Goal: Communication & Community: Share content

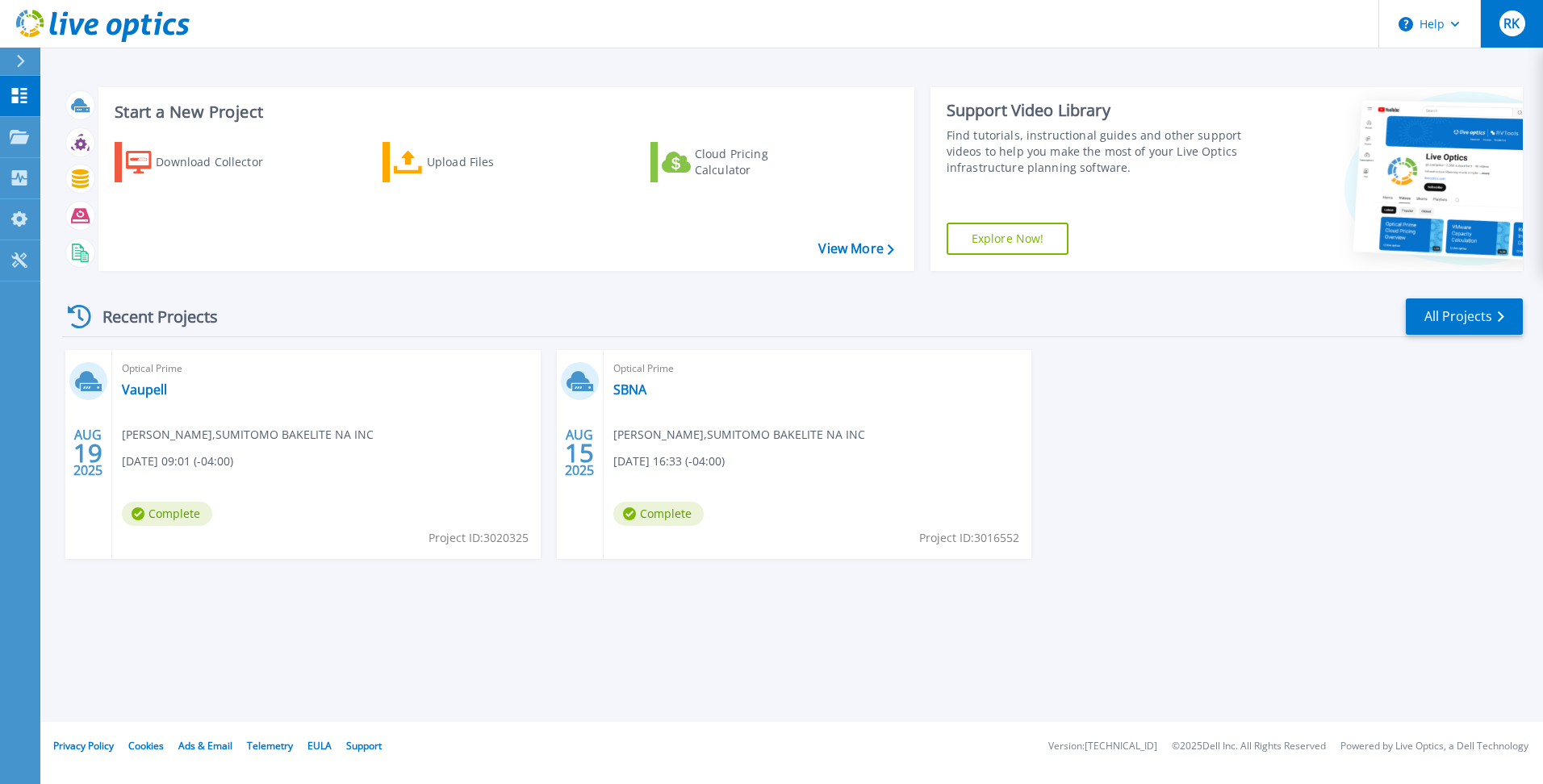
click at [1515, 27] on span "RK" at bounding box center [1511, 24] width 16 height 13
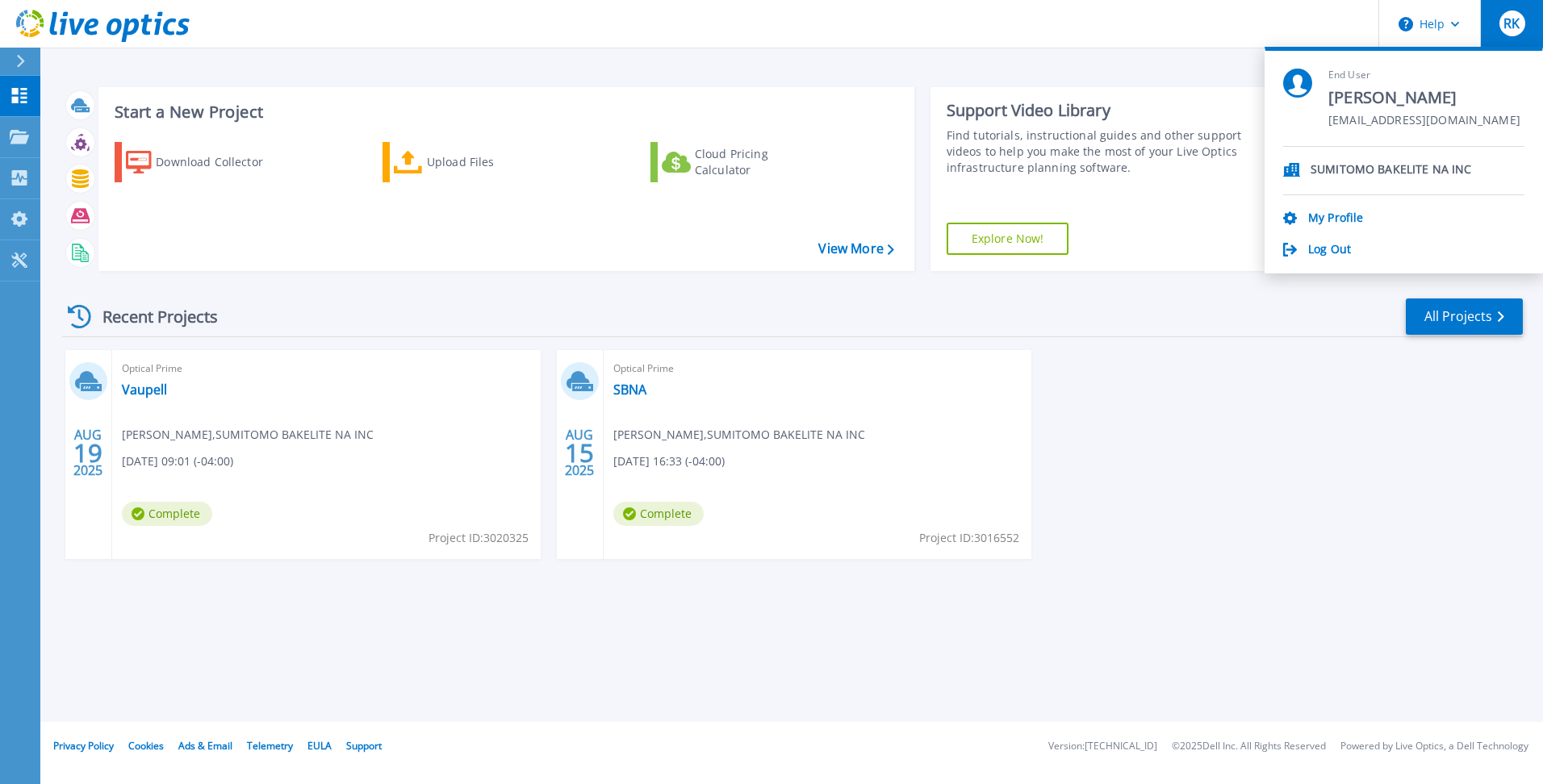
click at [1274, 320] on div "Recent Projects All Projects" at bounding box center [792, 316] width 1461 height 41
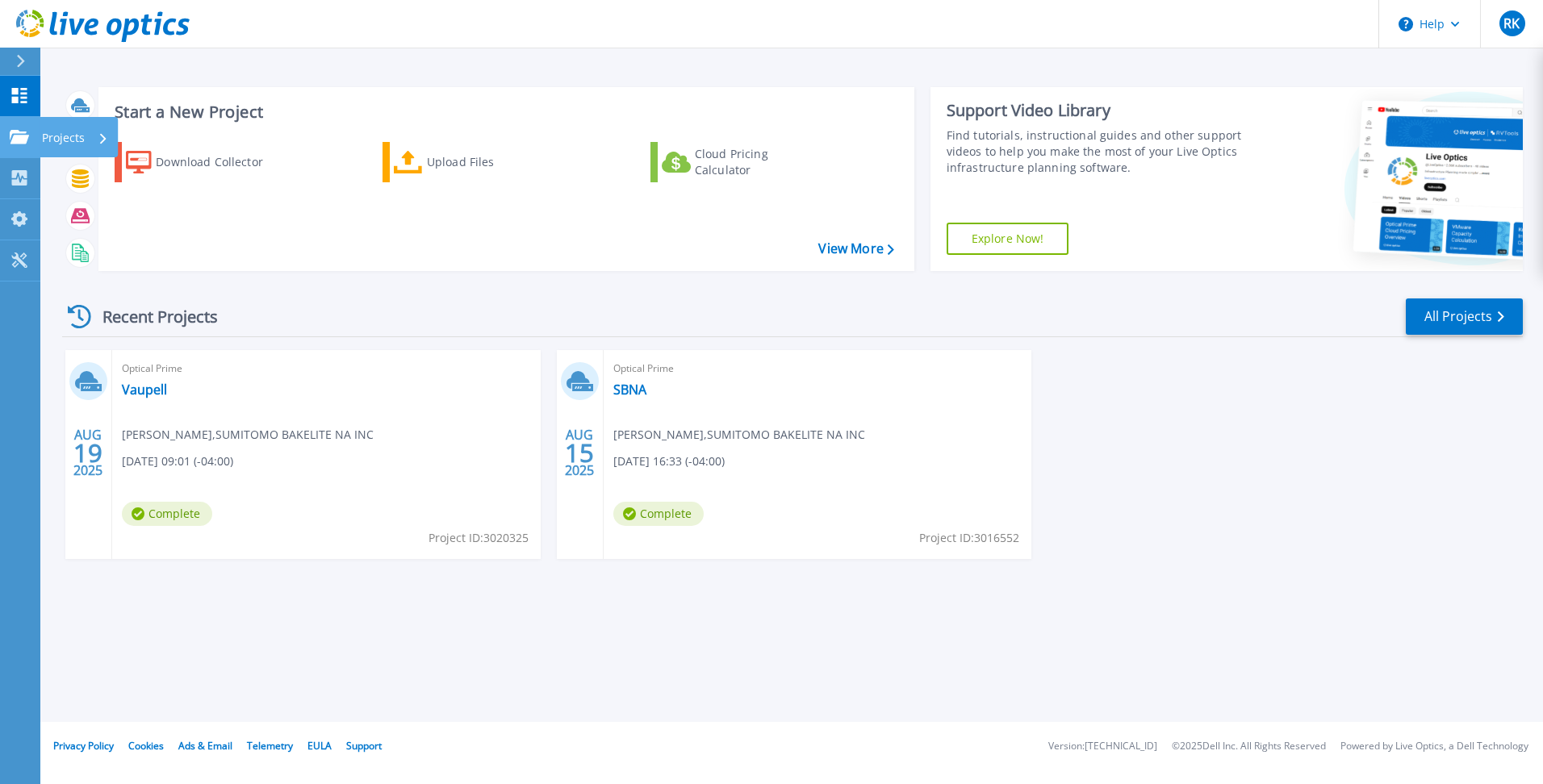
click at [55, 137] on p "Projects" at bounding box center [62, 137] width 43 height 42
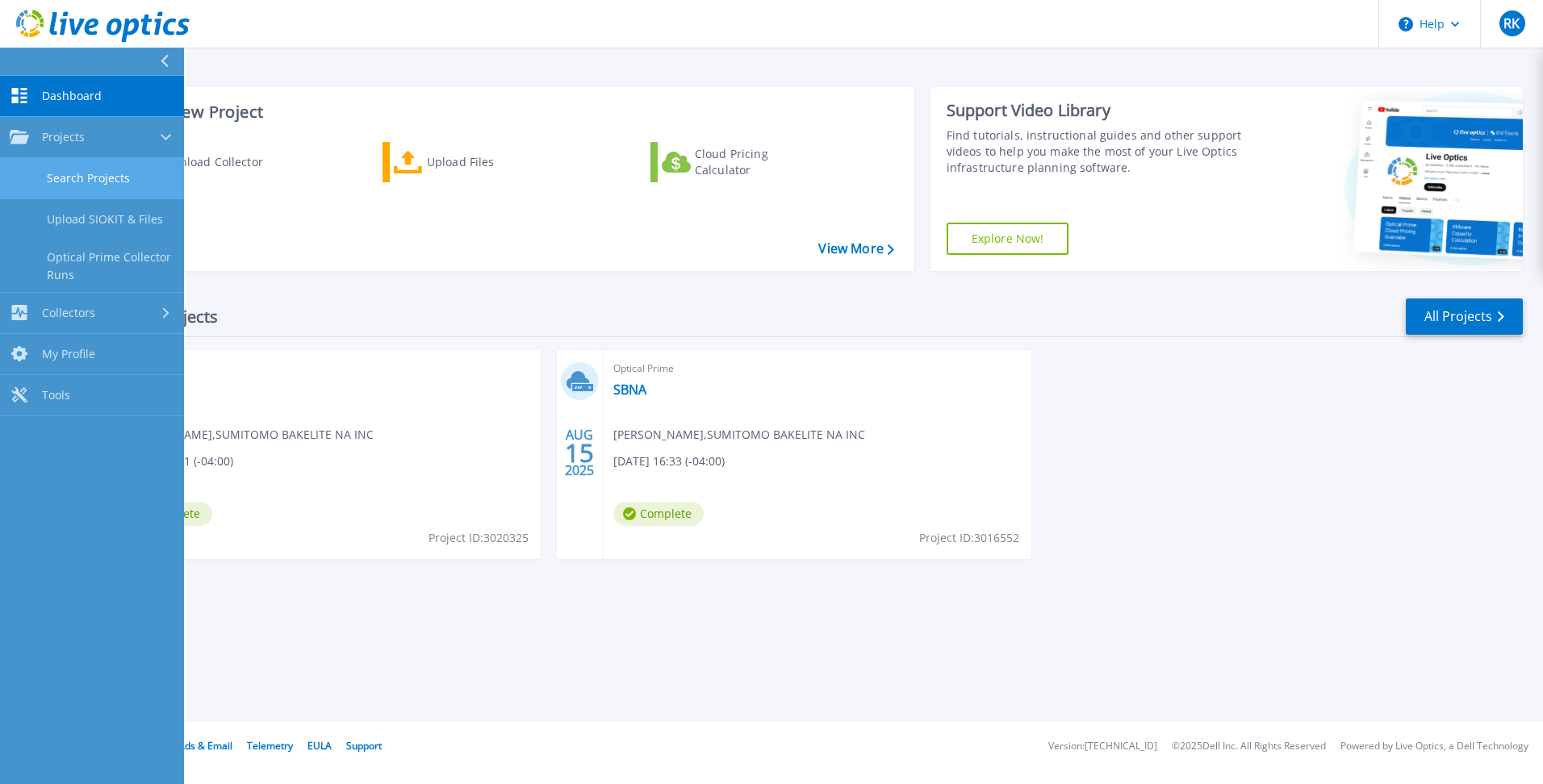
click at [78, 181] on link "Search Projects" at bounding box center [91, 178] width 184 height 41
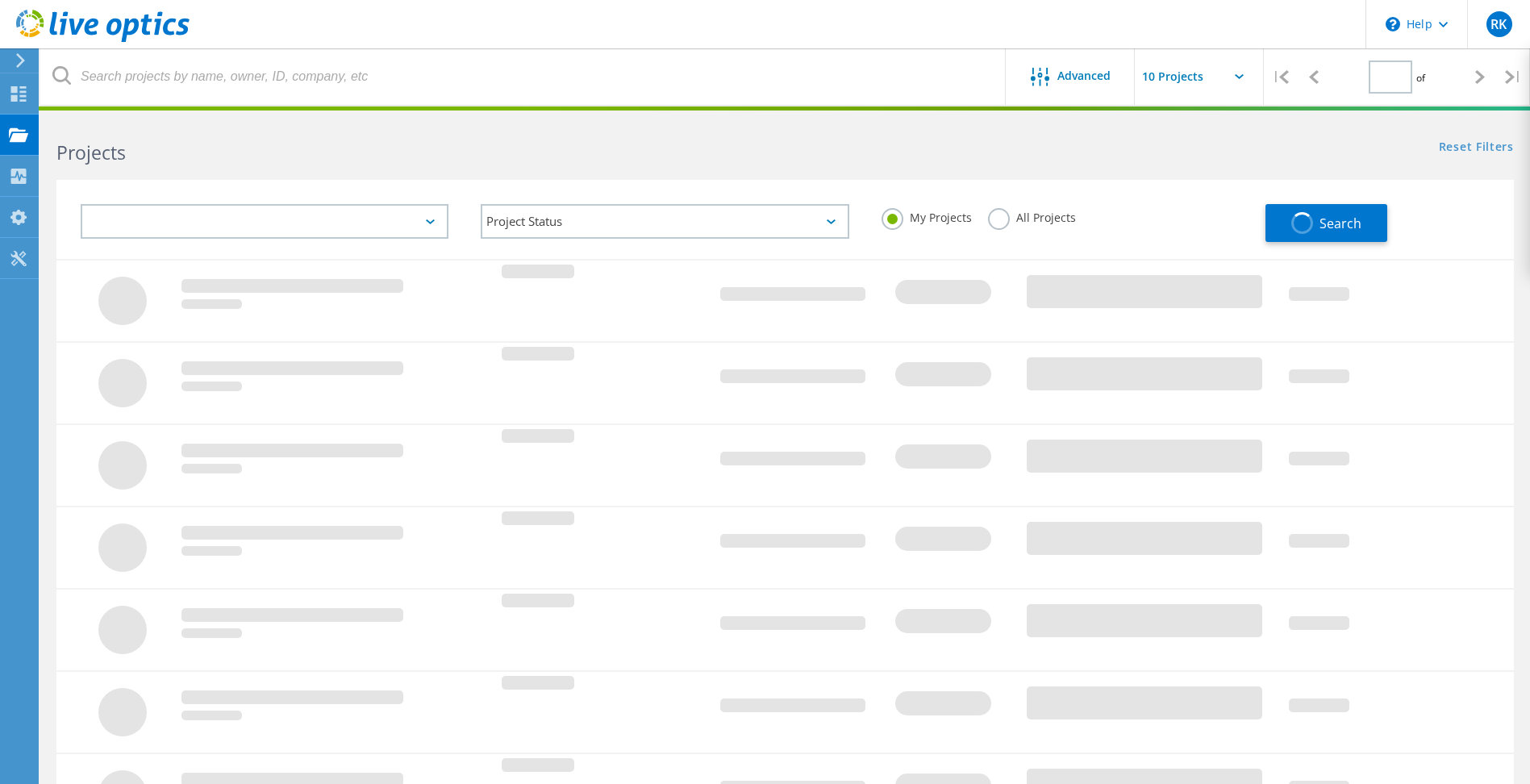
type input "1"
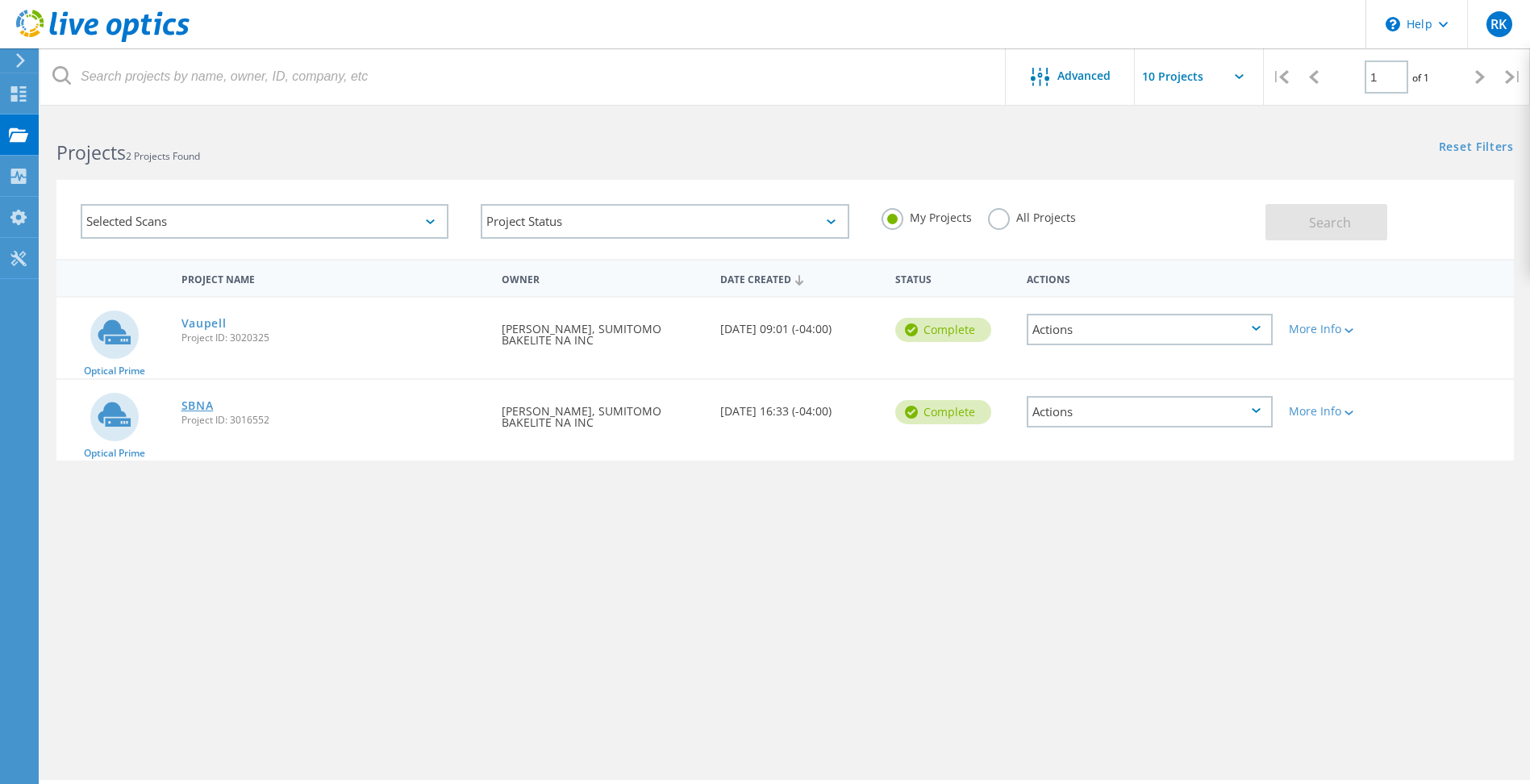
click at [205, 402] on link "SBNA" at bounding box center [198, 405] width 33 height 11
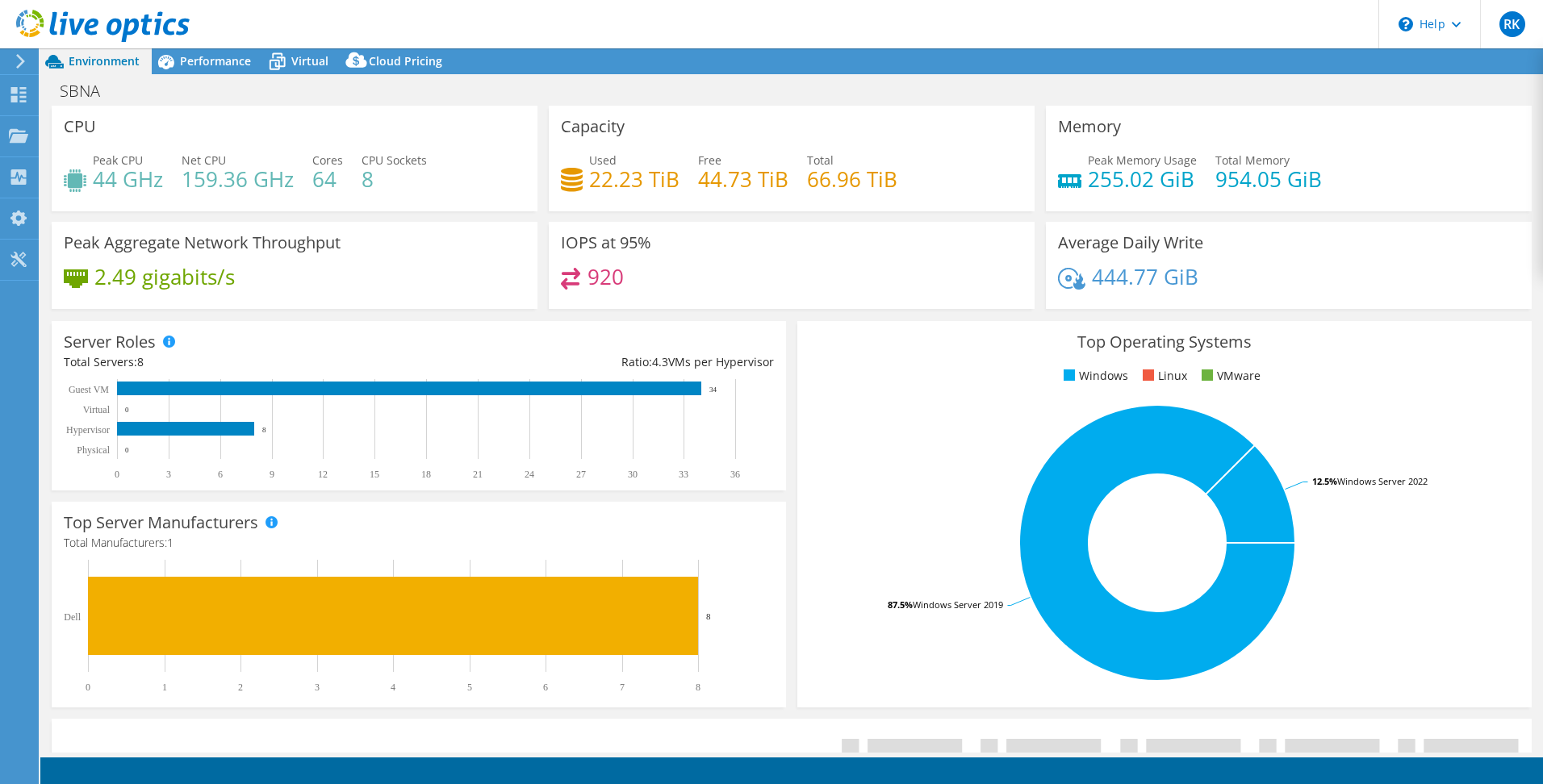
select select "USD"
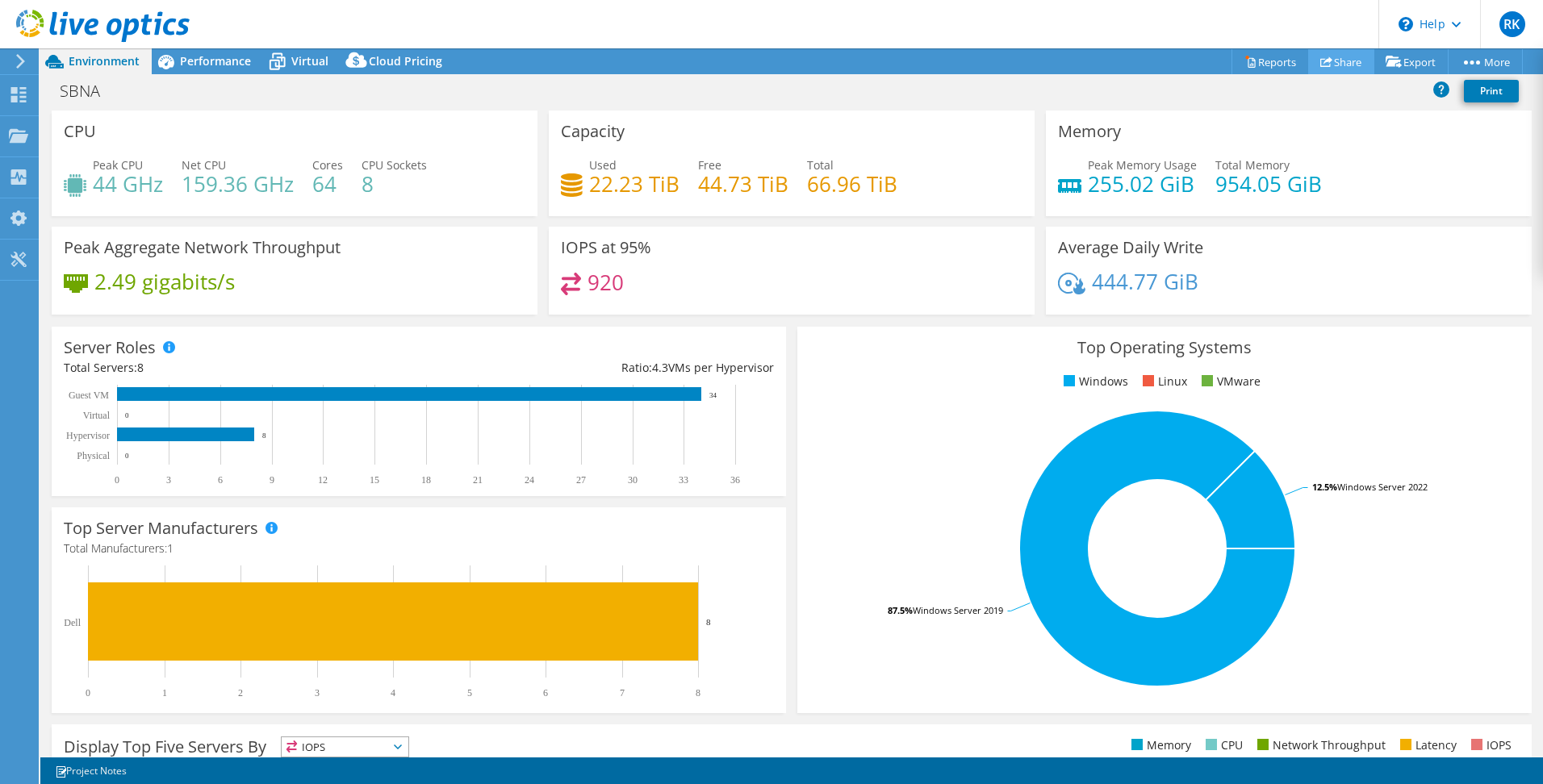
click at [1329, 66] on link "Share" at bounding box center [1340, 61] width 66 height 25
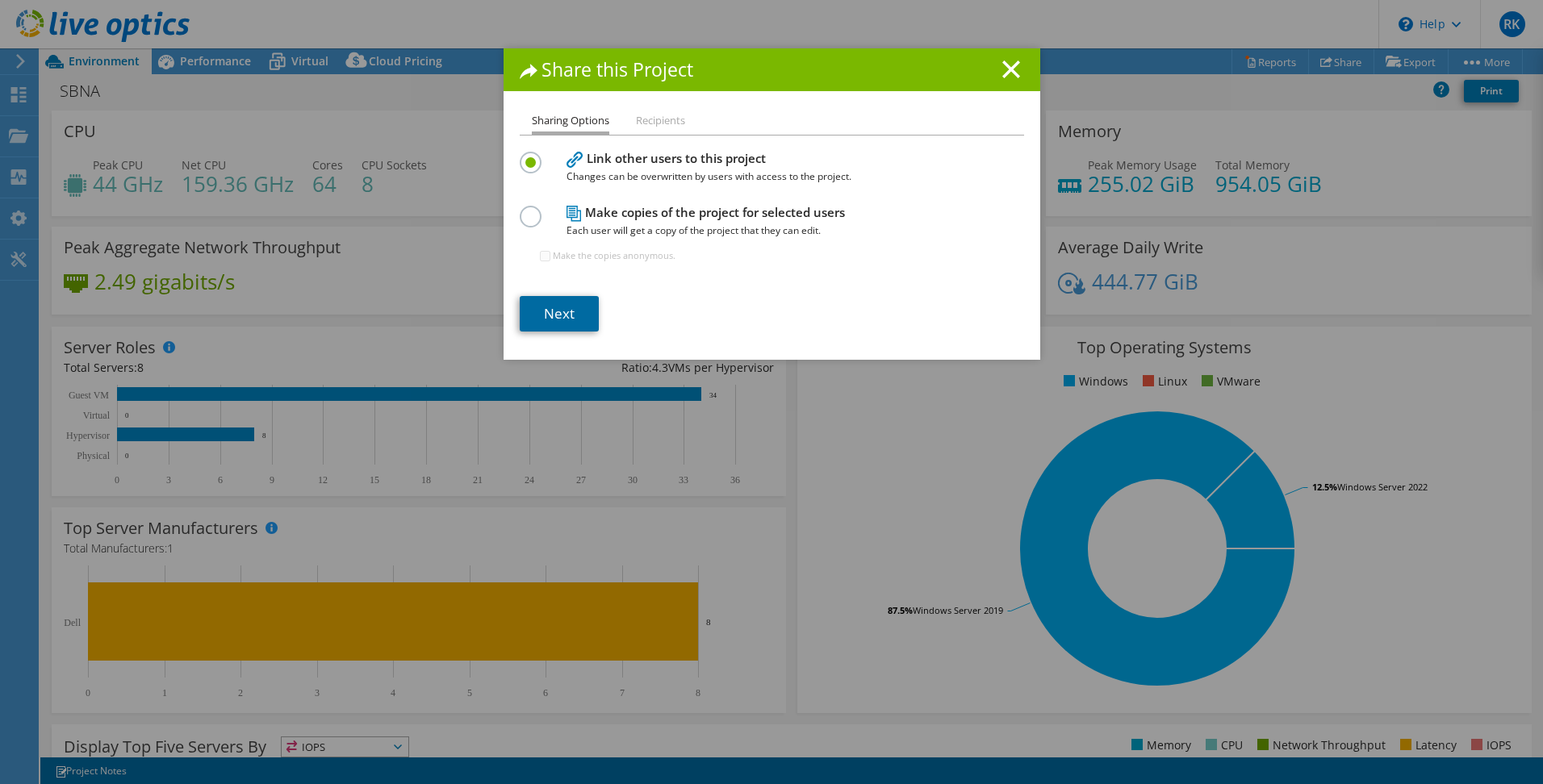
click at [573, 302] on link "Next" at bounding box center [558, 313] width 79 height 35
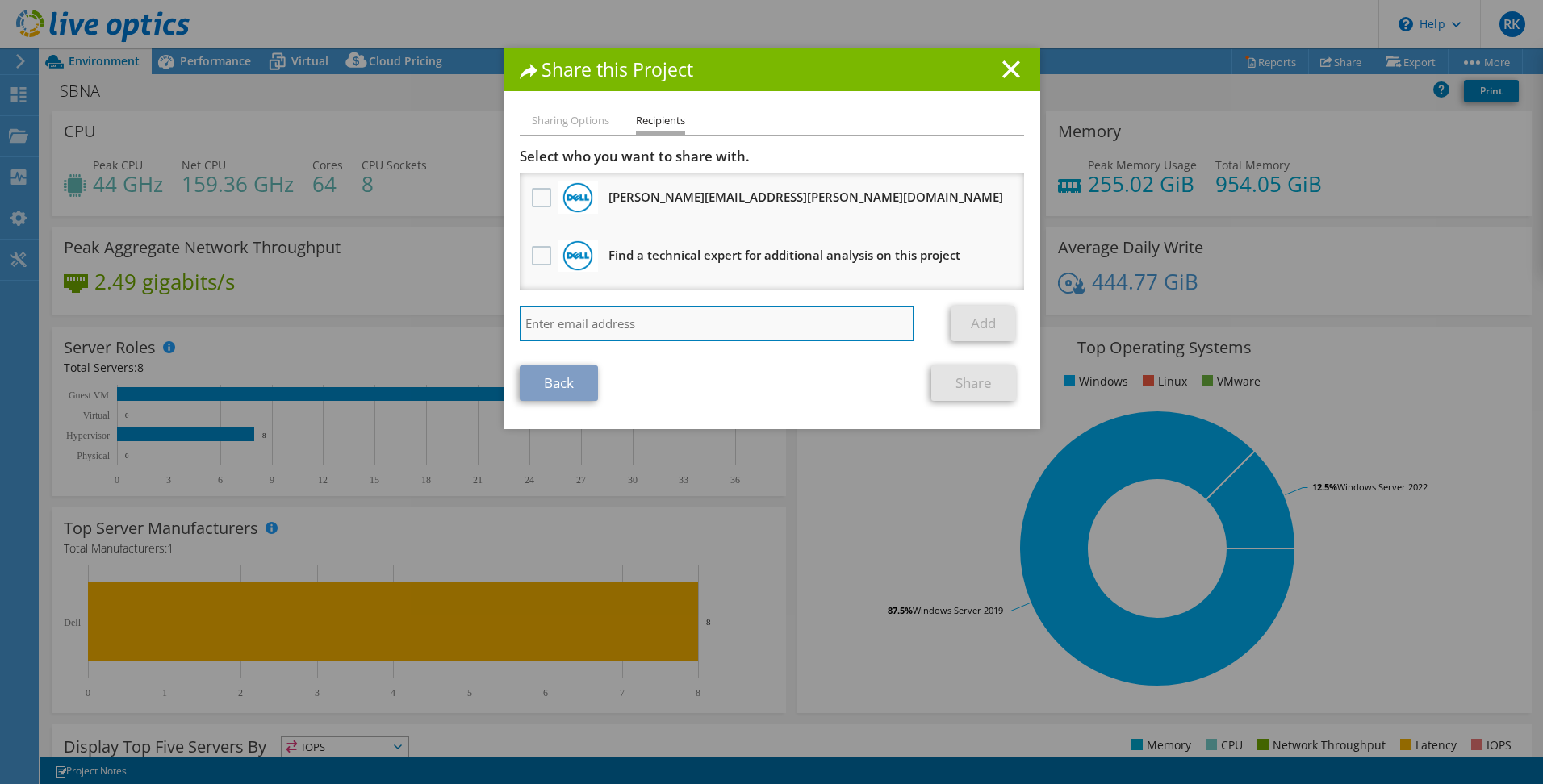
click at [624, 323] on input "search" at bounding box center [716, 323] width 395 height 35
type input "mdumire@sbna-inc.com"
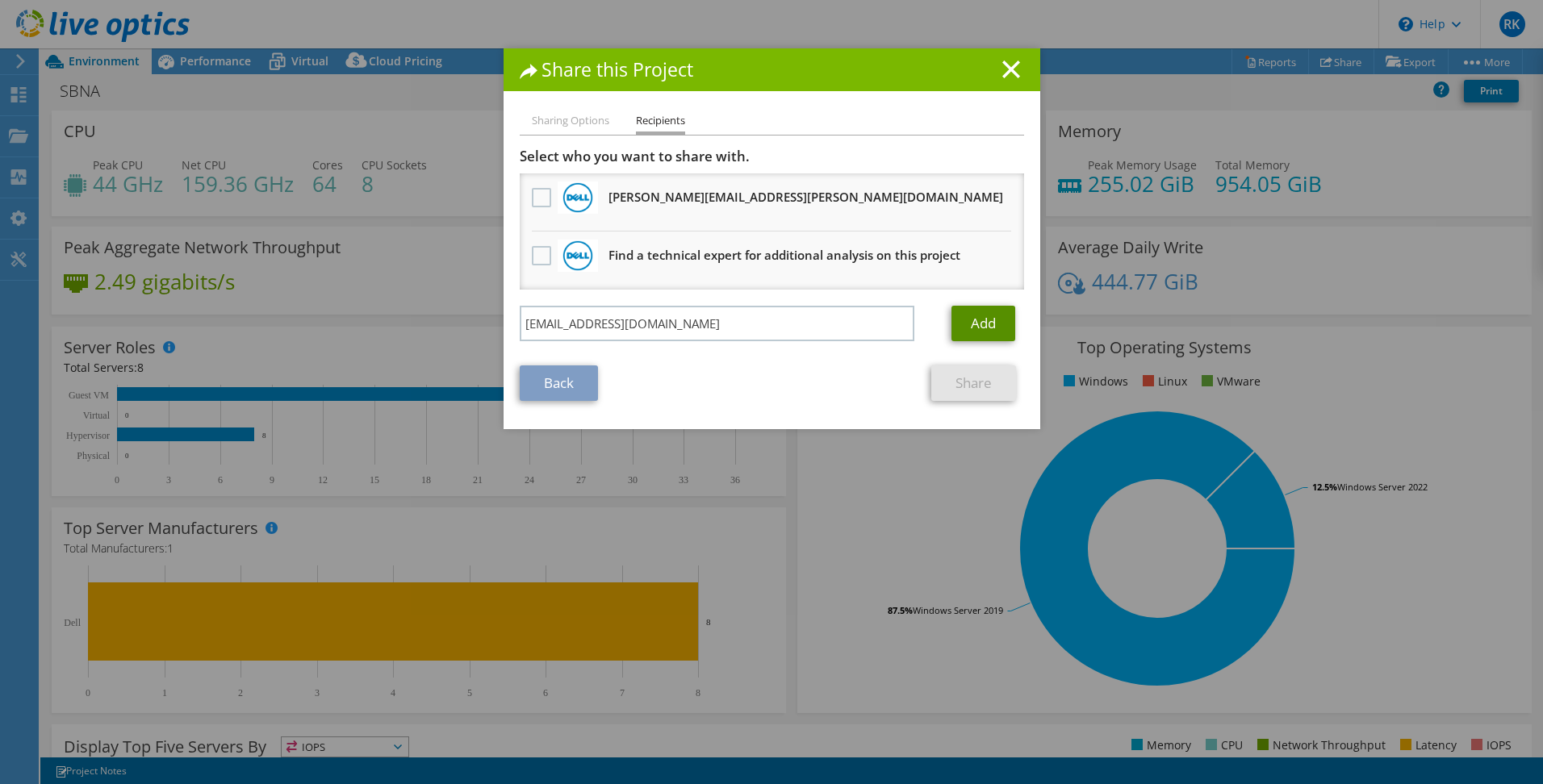
click at [975, 333] on link "Add" at bounding box center [983, 323] width 63 height 35
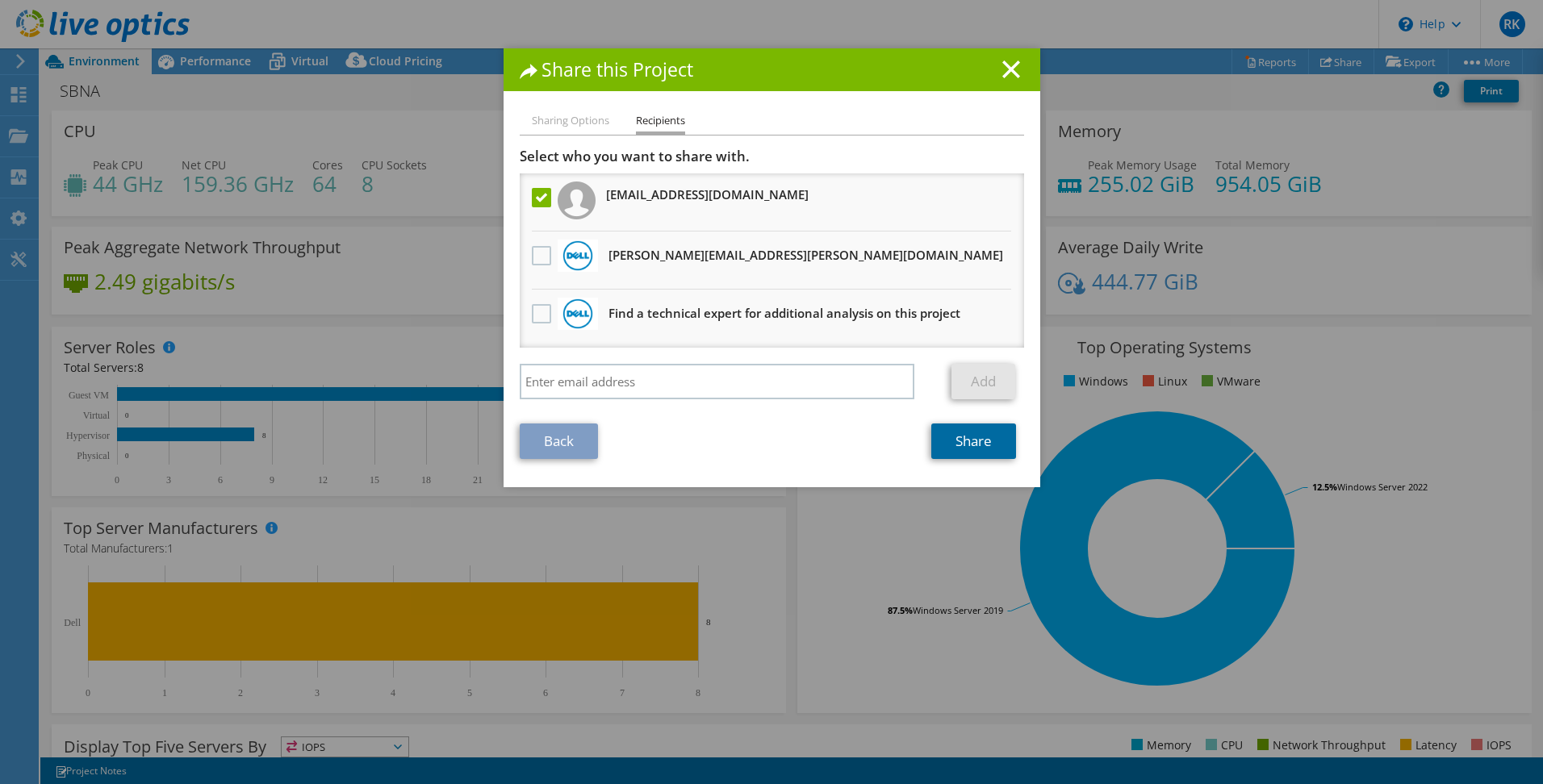
click at [976, 441] on link "Share" at bounding box center [973, 440] width 85 height 35
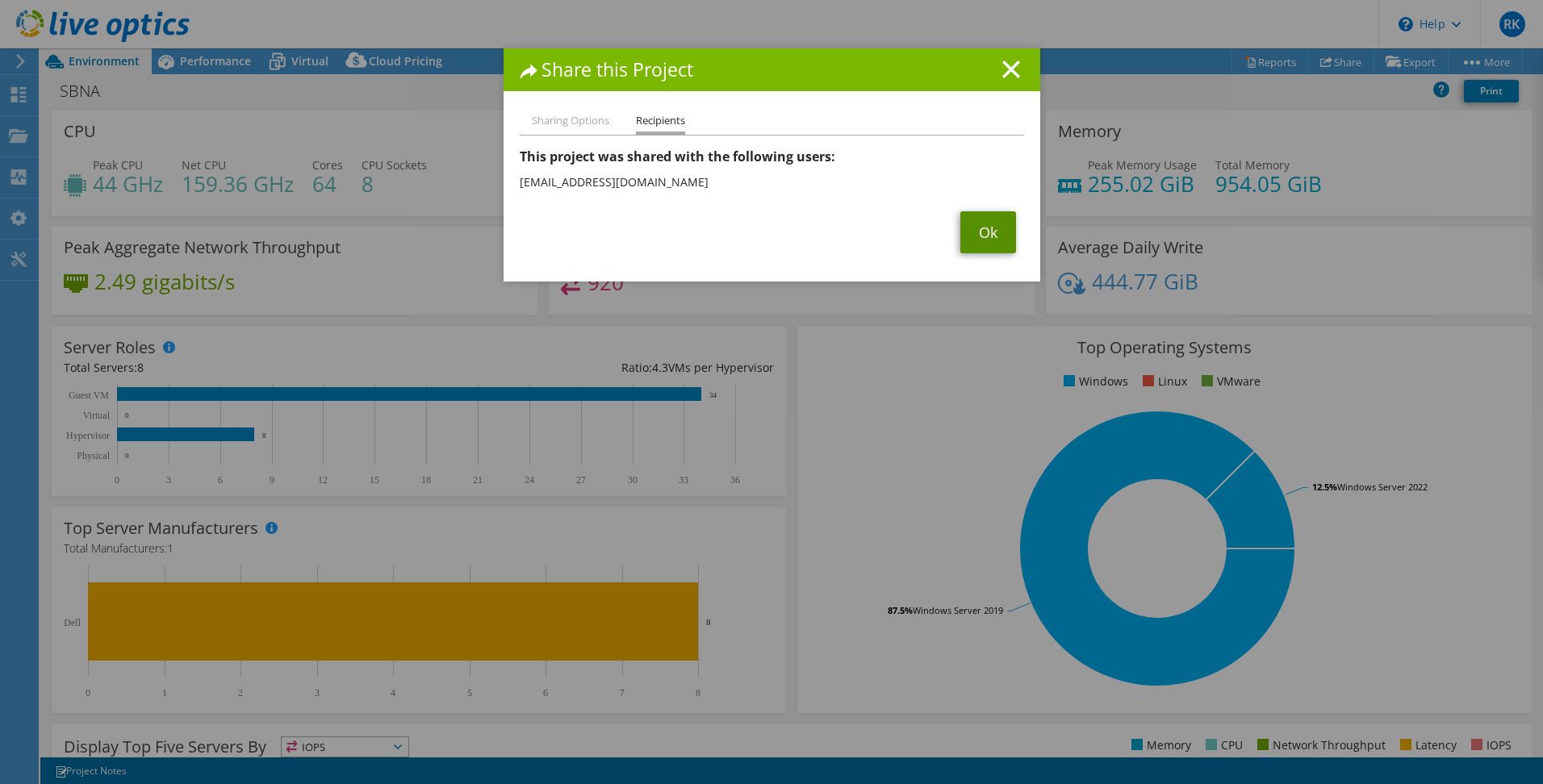
click at [985, 230] on link "Ok" at bounding box center [989, 232] width 56 height 42
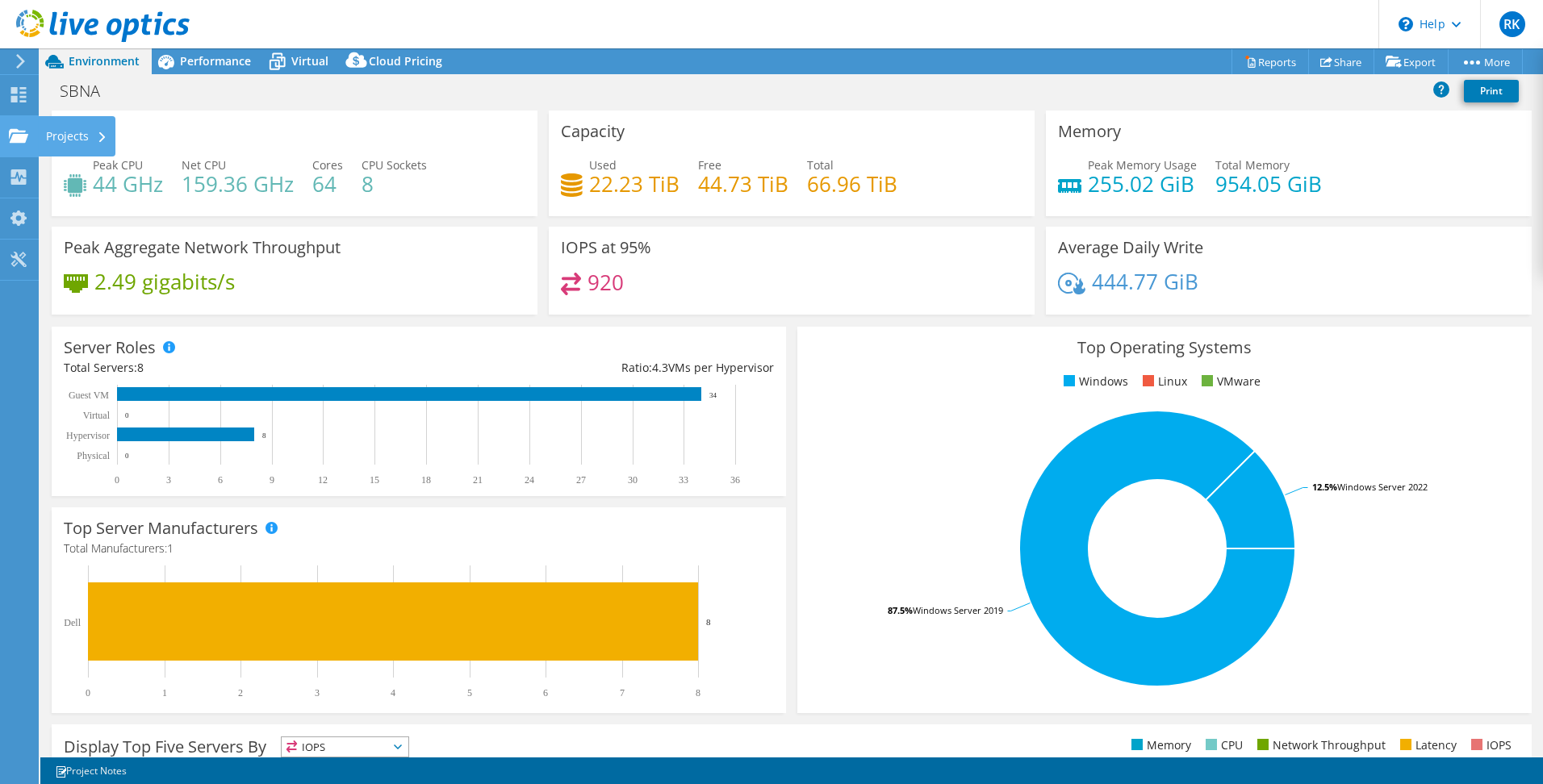
click at [70, 130] on div "Projects" at bounding box center [77, 136] width 78 height 41
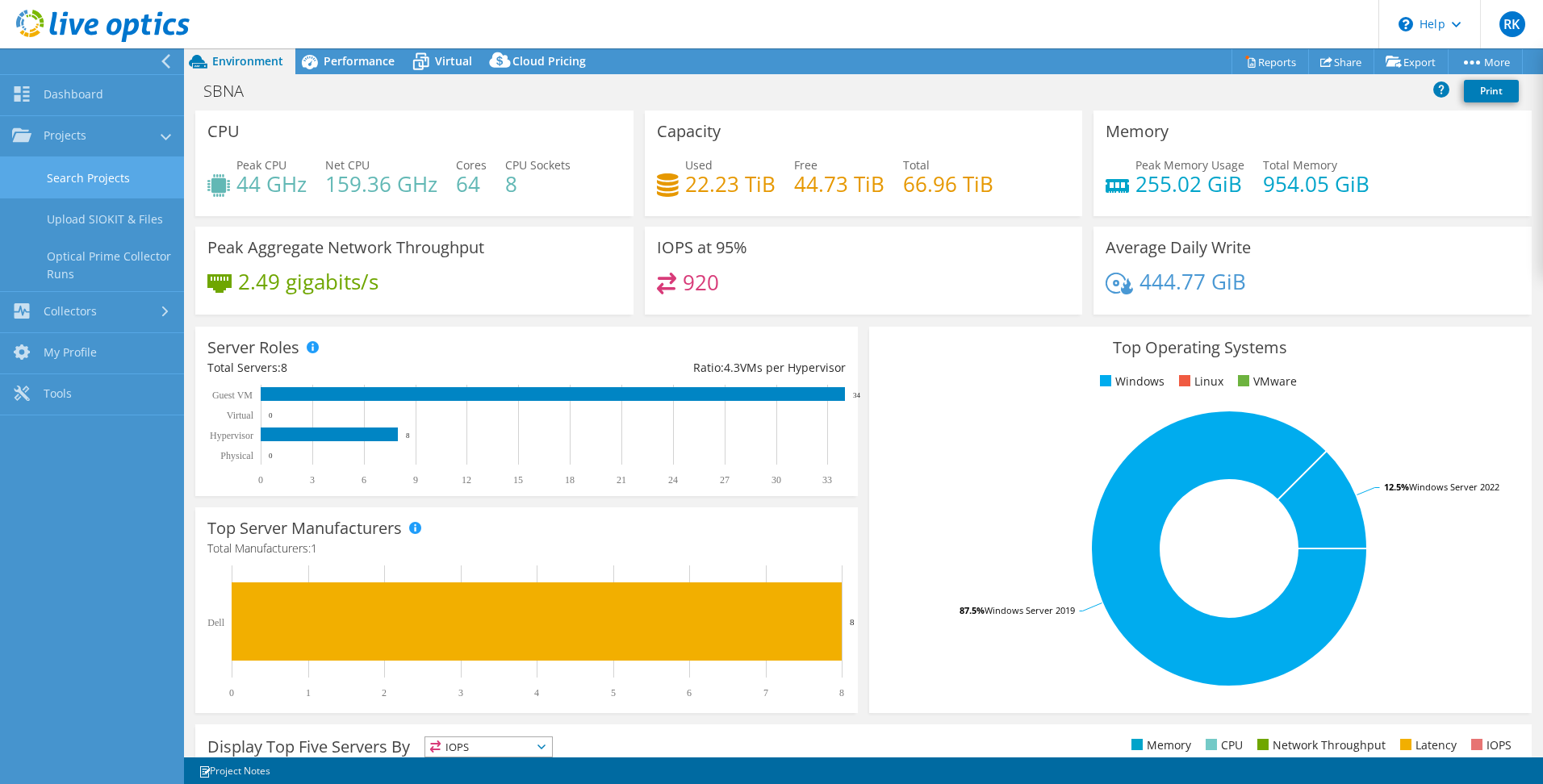
click at [100, 181] on link "Search Projects" at bounding box center [91, 177] width 184 height 41
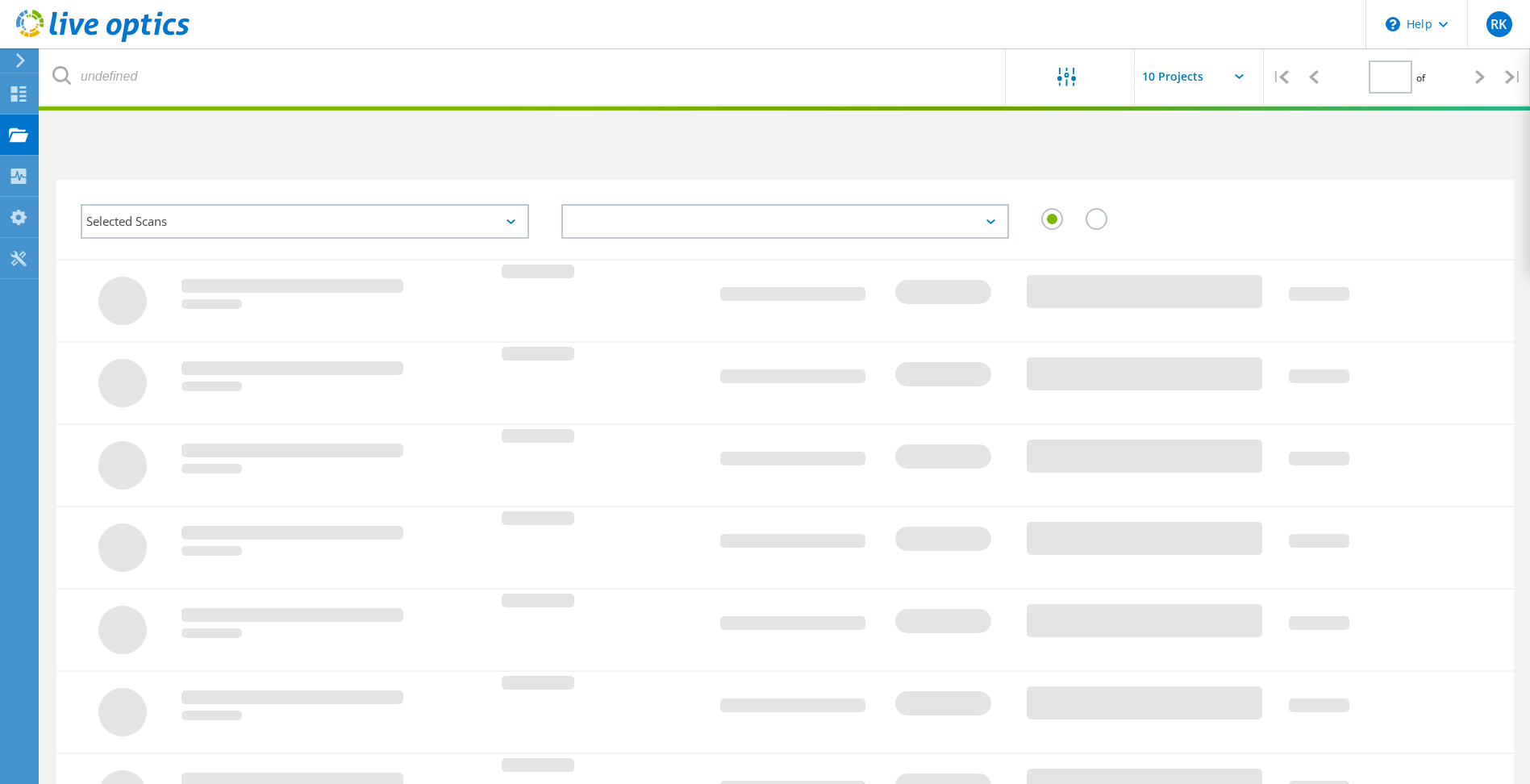
type input "1"
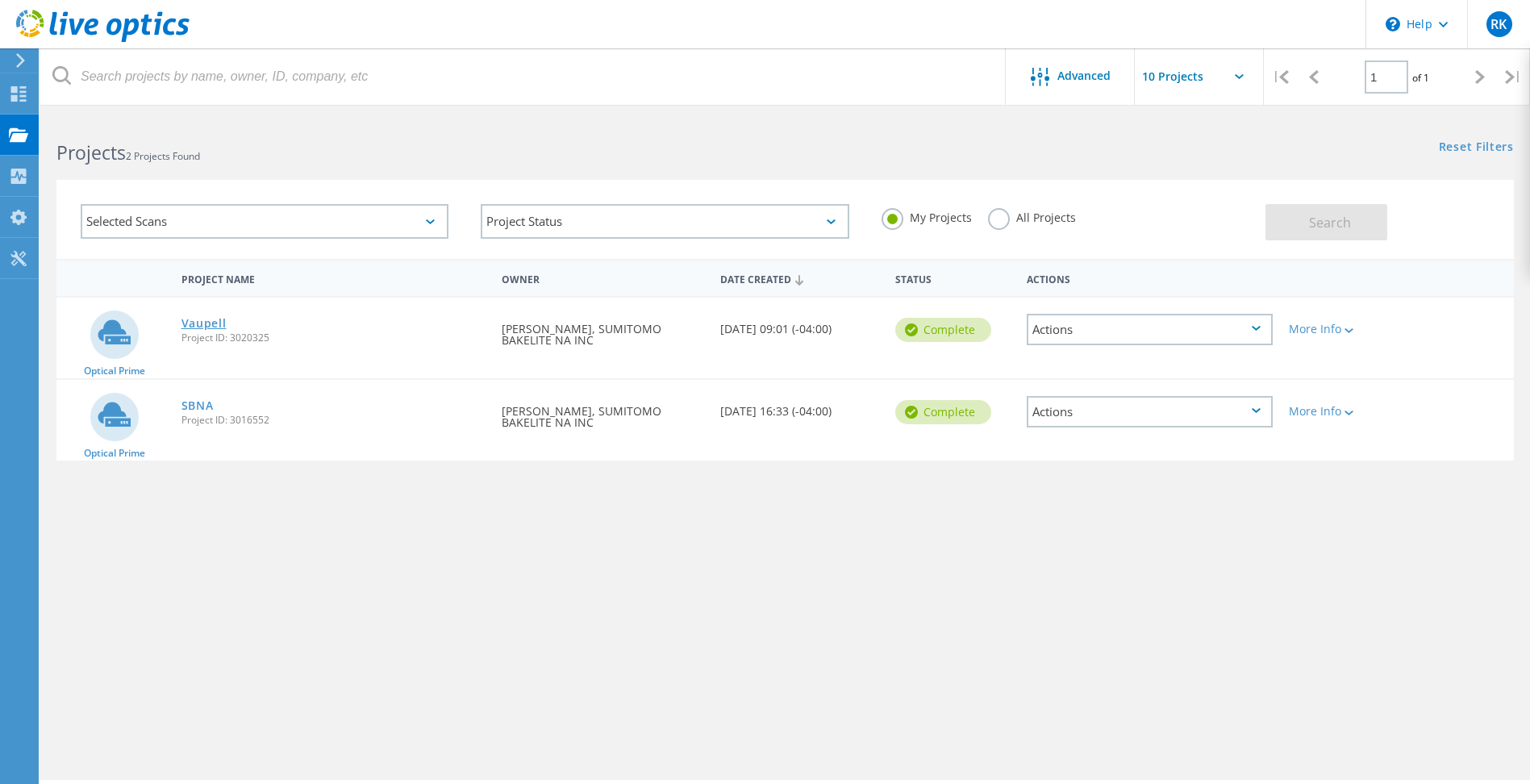
click at [203, 322] on link "Vaupell" at bounding box center [204, 323] width 45 height 11
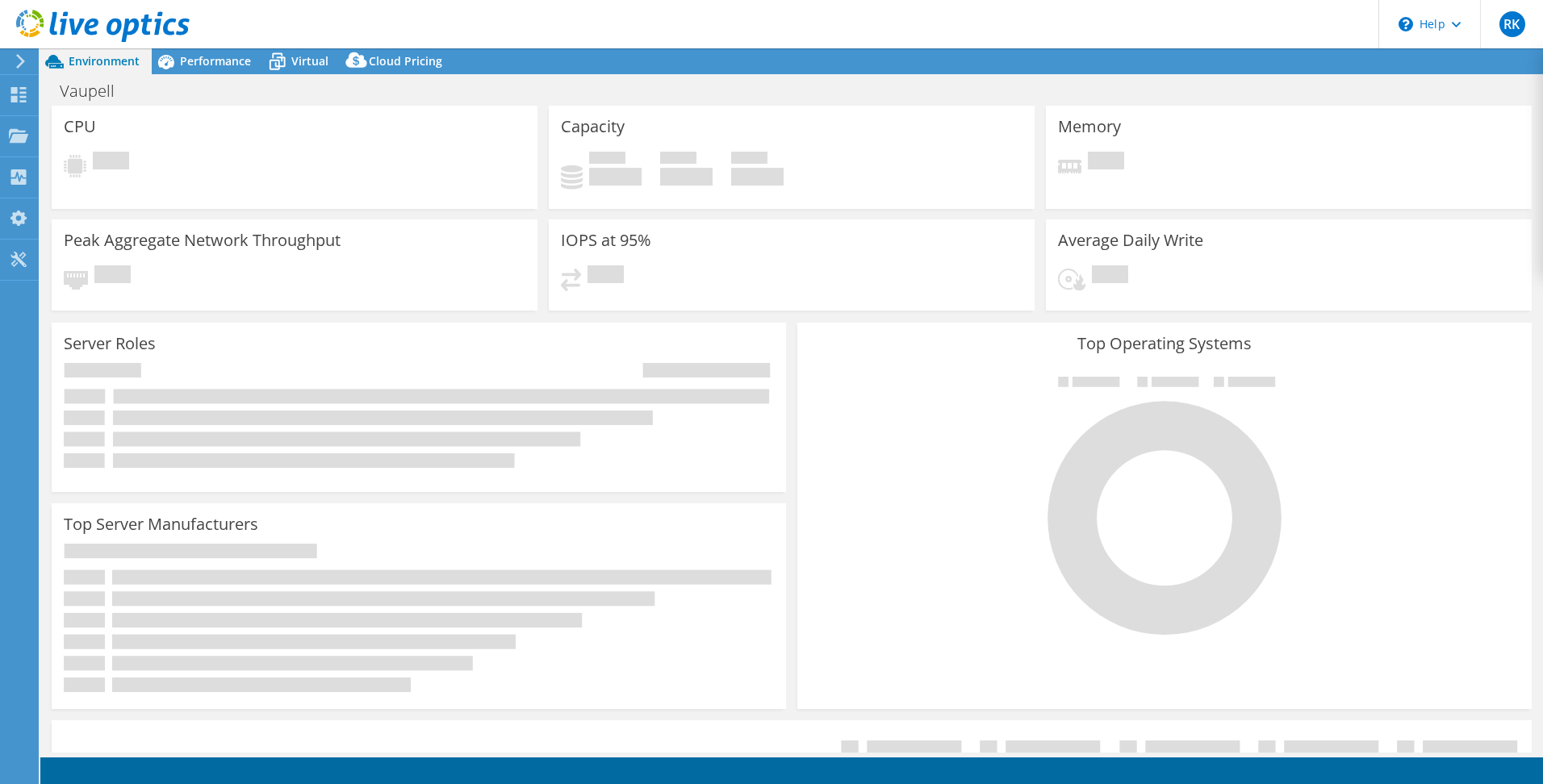
select select "USD"
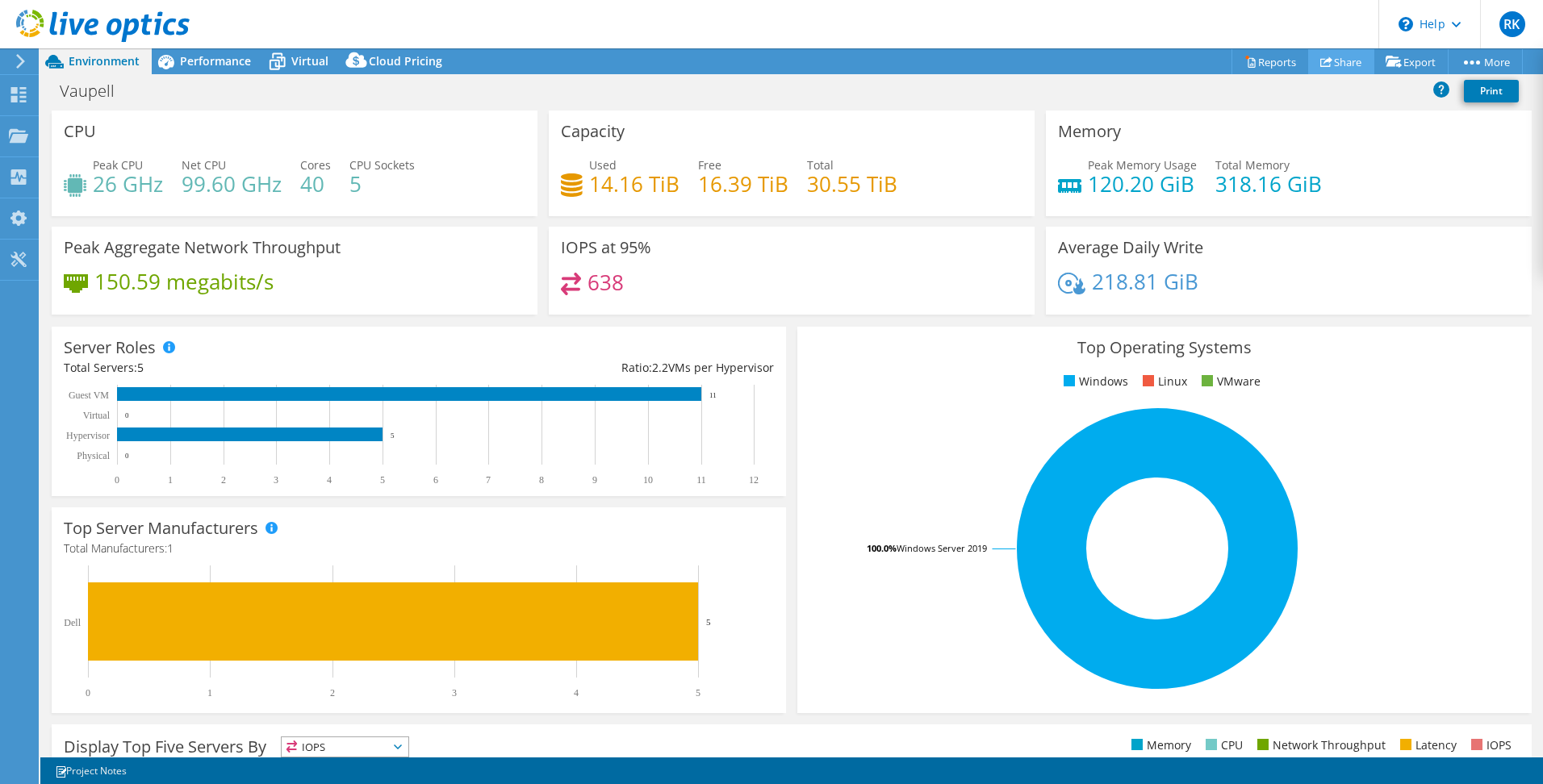
click at [1346, 59] on link "Share" at bounding box center [1340, 61] width 66 height 25
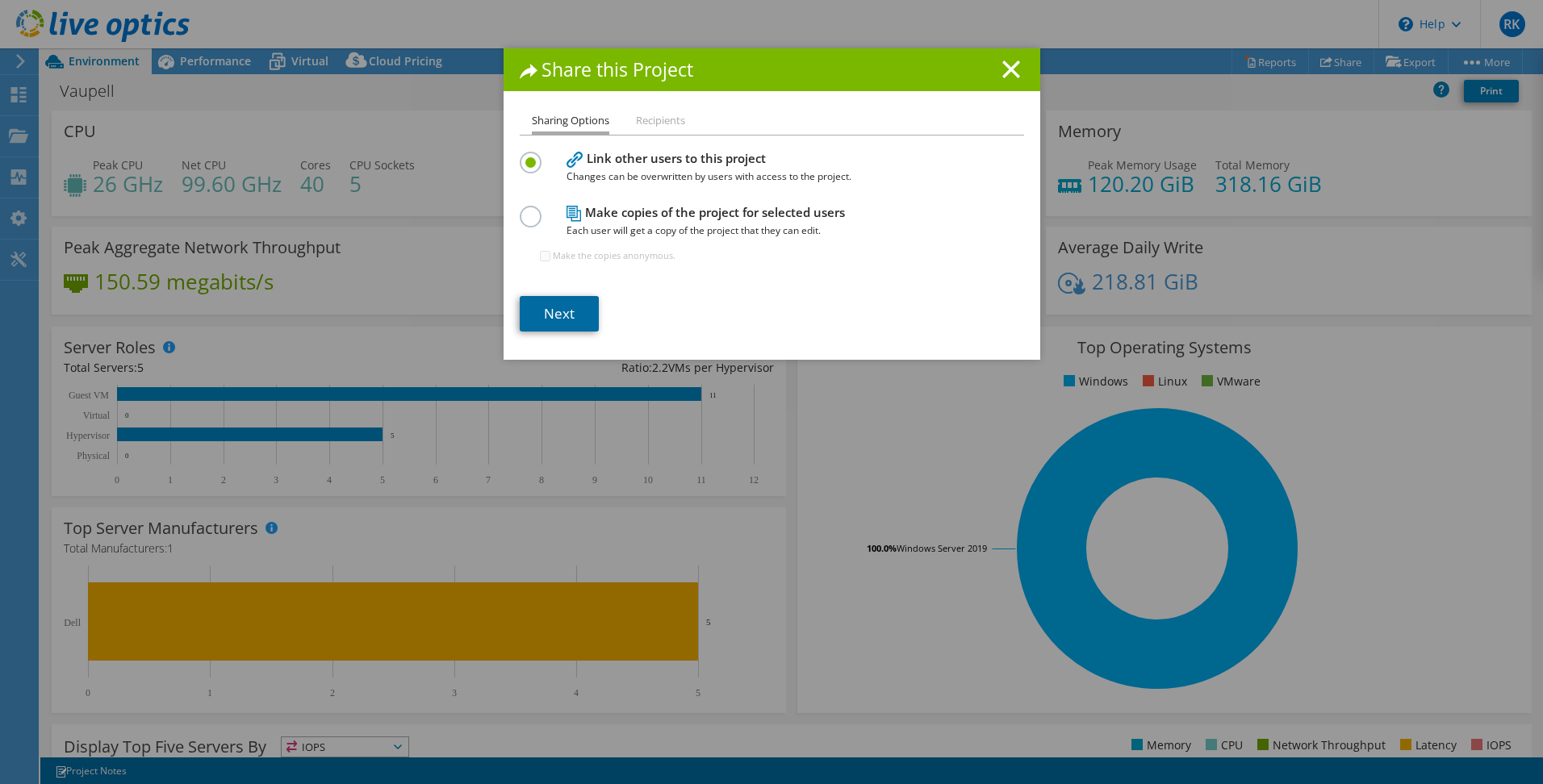
click at [536, 309] on link "Next" at bounding box center [558, 313] width 79 height 35
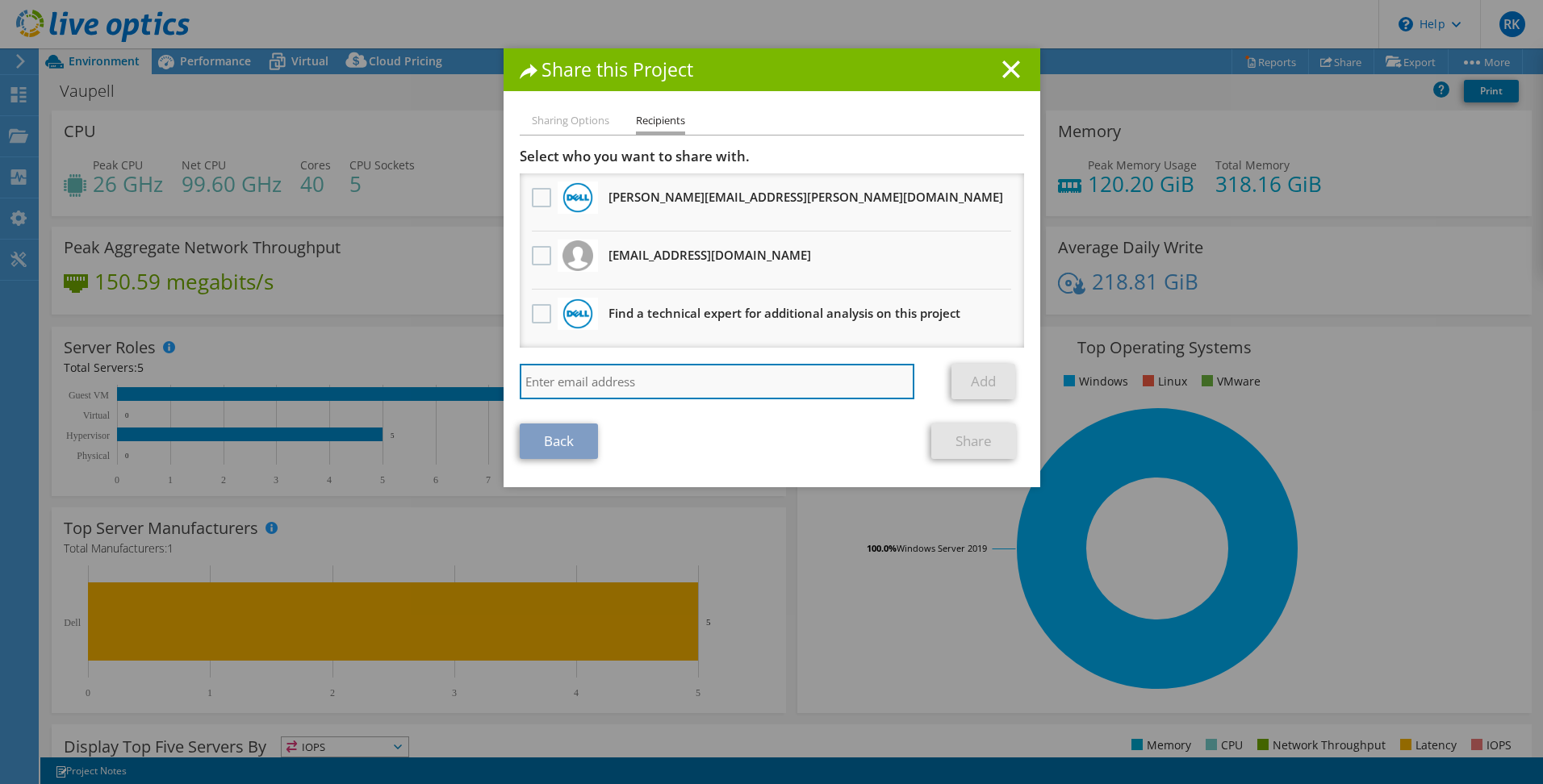
click at [638, 371] on input "search" at bounding box center [716, 381] width 395 height 35
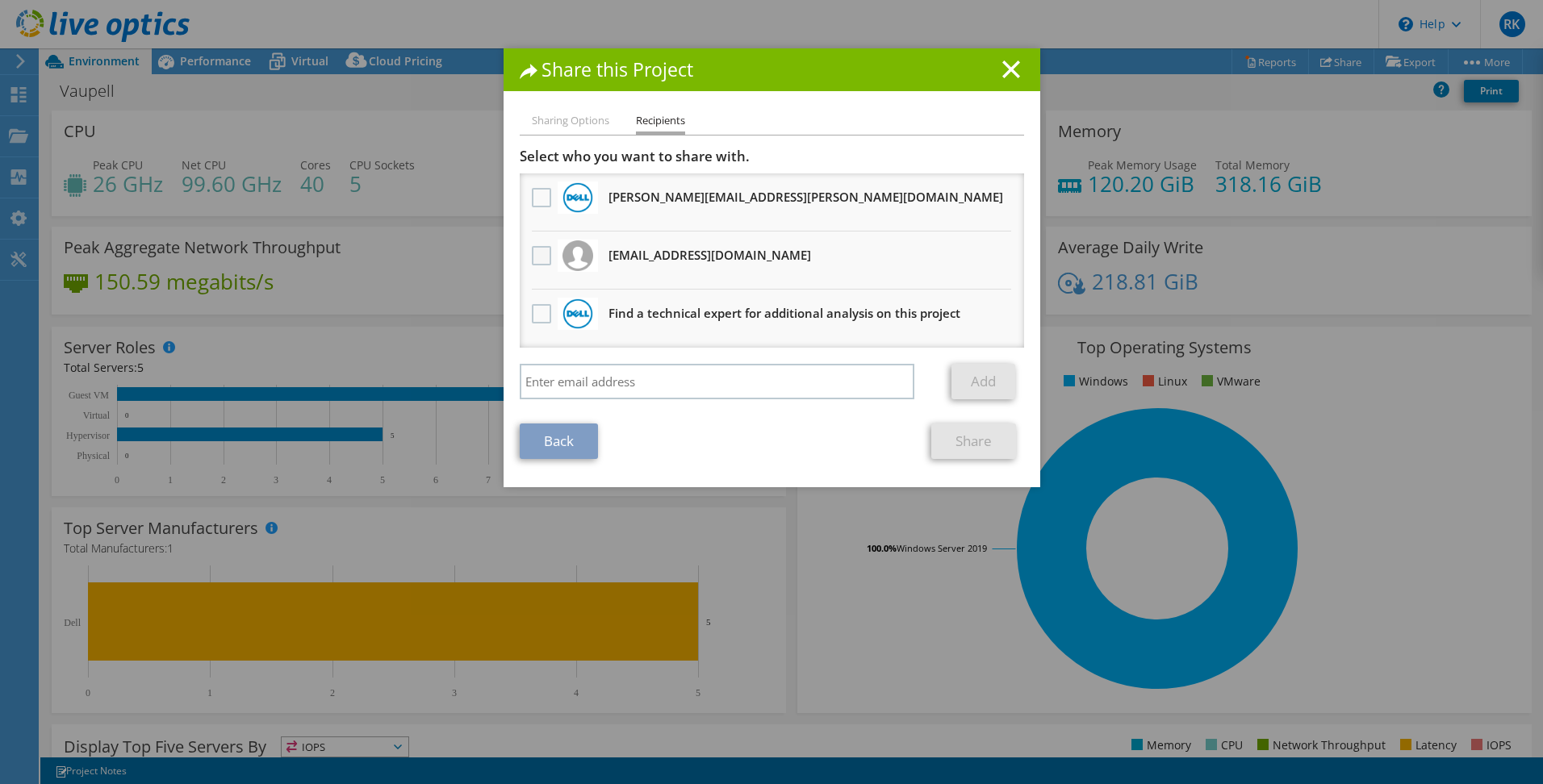
click at [532, 260] on label at bounding box center [544, 255] width 24 height 19
click at [0, 0] on input "checkbox" at bounding box center [0, 0] width 0 height 0
click at [967, 441] on link "Share" at bounding box center [973, 440] width 85 height 35
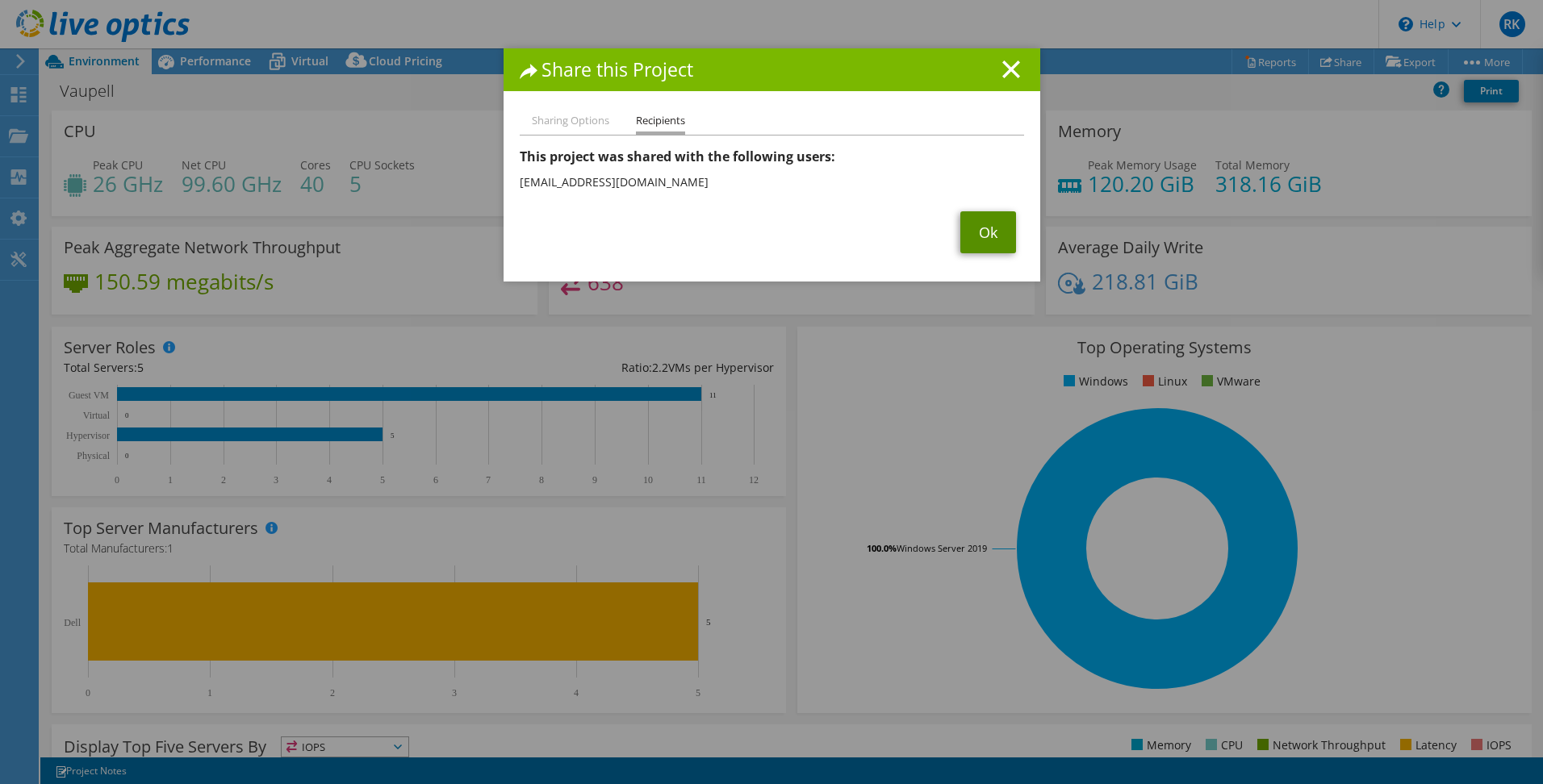
click at [961, 234] on link "Ok" at bounding box center [989, 232] width 56 height 42
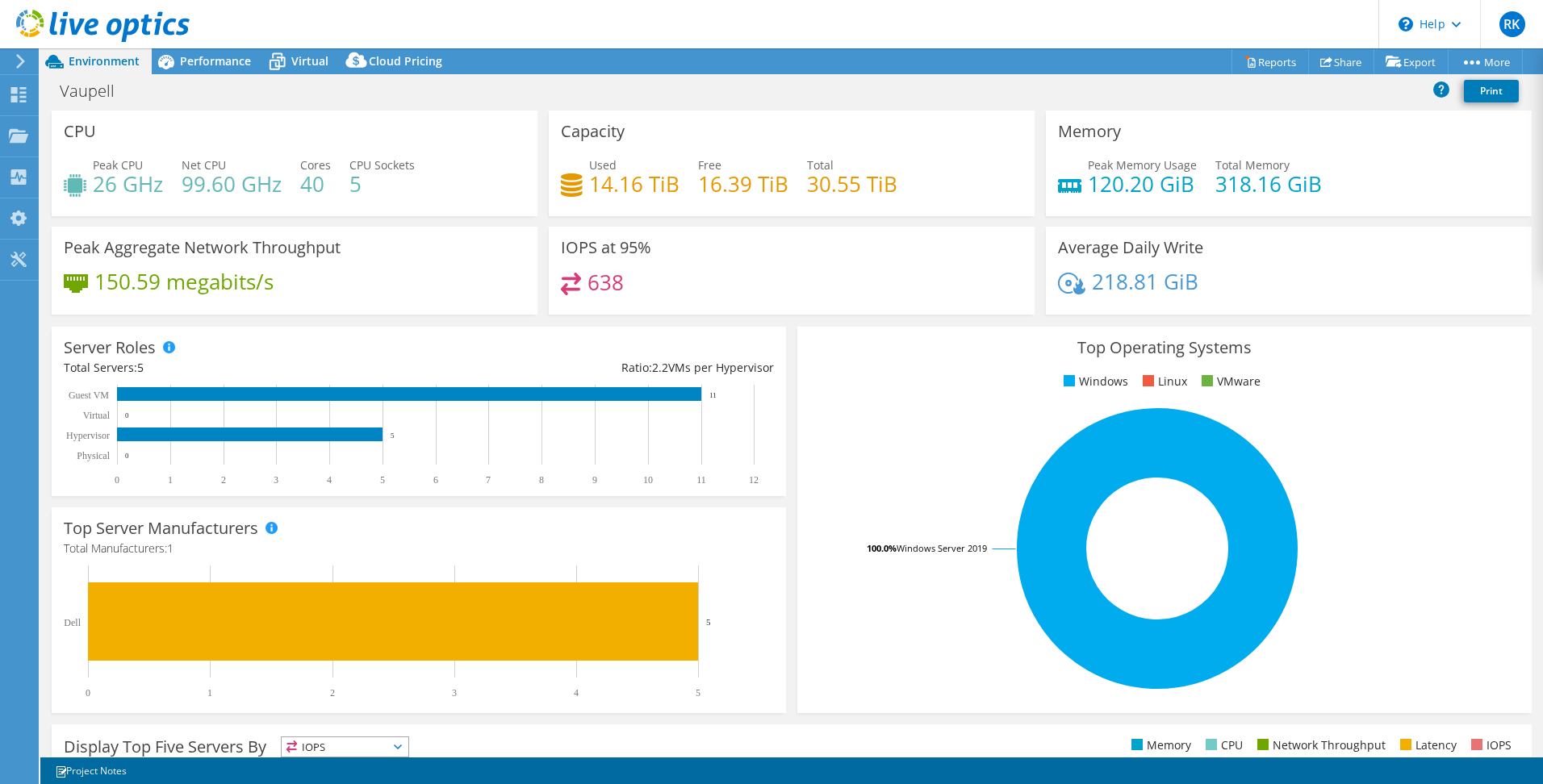
click at [922, 97] on div "Vaupell Print" at bounding box center [791, 90] width 1502 height 30
click at [1509, 29] on span "RK" at bounding box center [1511, 24] width 26 height 26
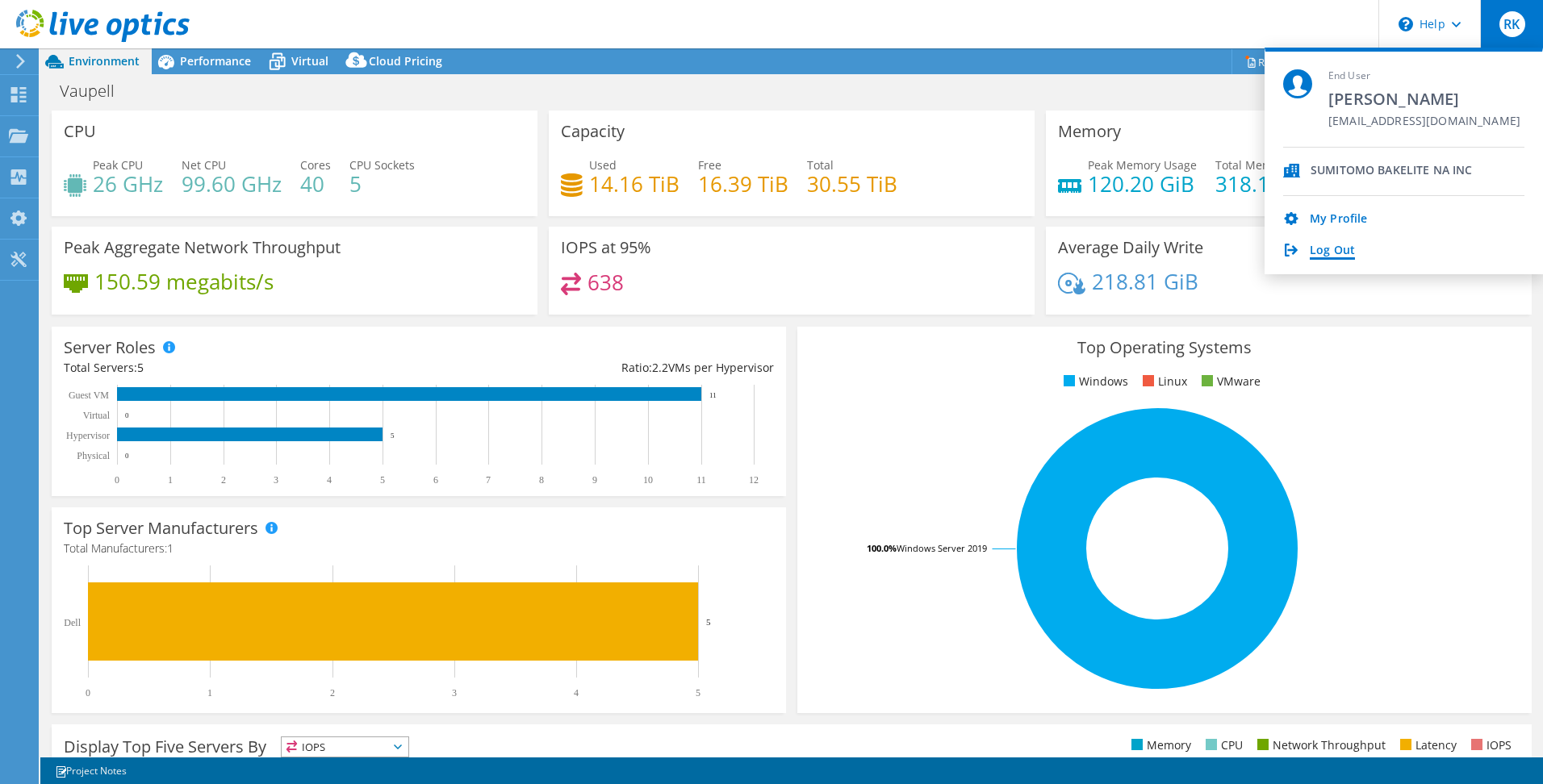
click at [1329, 253] on link "Log Out" at bounding box center [1332, 250] width 45 height 15
